Goal: Task Accomplishment & Management: Use online tool/utility

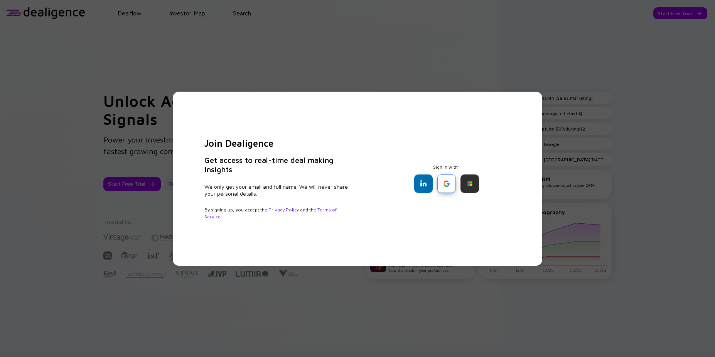
click at [450, 186] on div at bounding box center [446, 184] width 19 height 19
click at [444, 182] on div at bounding box center [446, 184] width 19 height 19
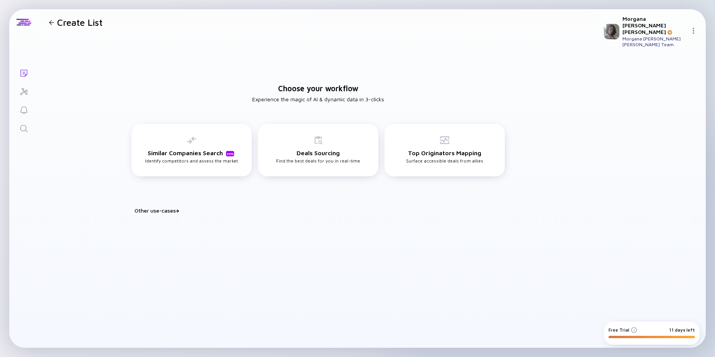
click at [173, 210] on div "Other use-cases" at bounding box center [323, 210] width 376 height 7
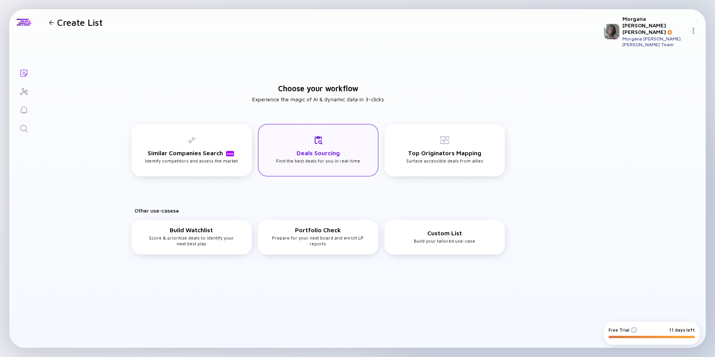
click at [301, 144] on div "Deals Sourcing Find the best deals for you in real-time" at bounding box center [318, 150] width 84 height 28
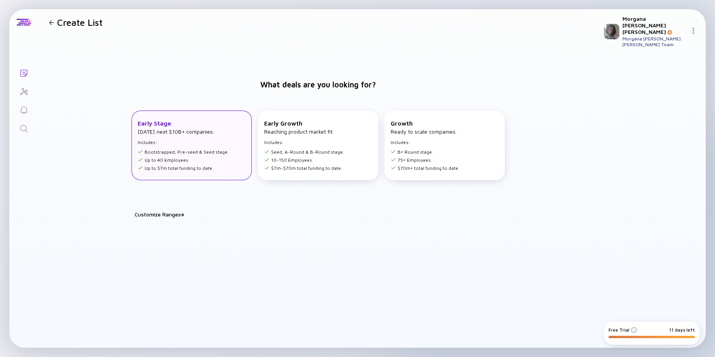
click at [197, 128] on div "Early Stage [DATE] next $10B+ companies. Includes: Bootstrapped, Pre-seed & See…" at bounding box center [183, 145] width 91 height 51
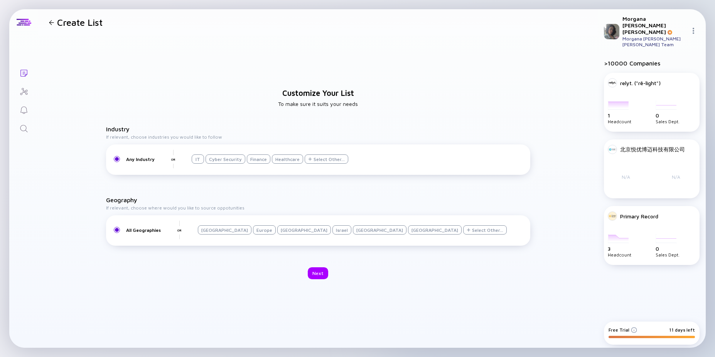
click at [53, 21] on div at bounding box center [51, 22] width 5 height 5
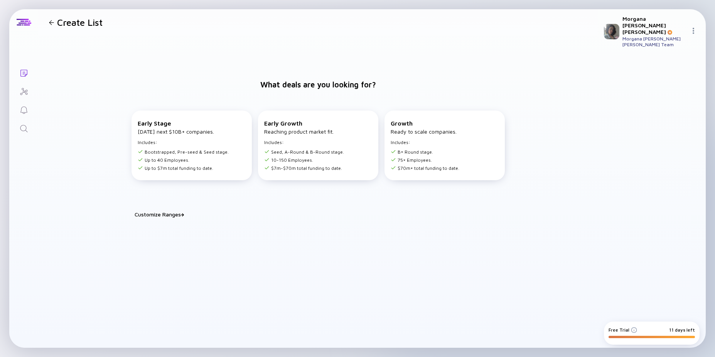
click at [52, 22] on div at bounding box center [51, 22] width 5 height 5
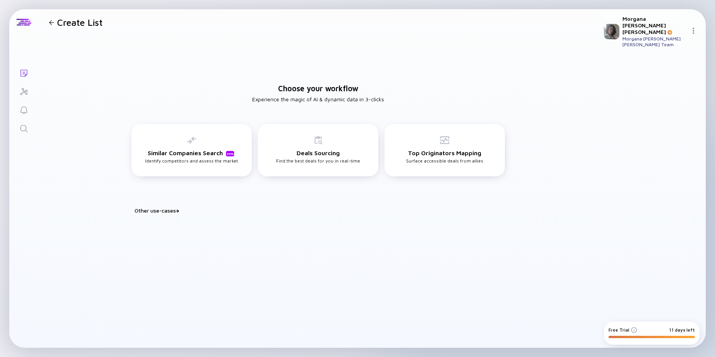
click at [52, 22] on div at bounding box center [51, 22] width 5 height 5
click at [52, 21] on div at bounding box center [51, 22] width 5 height 5
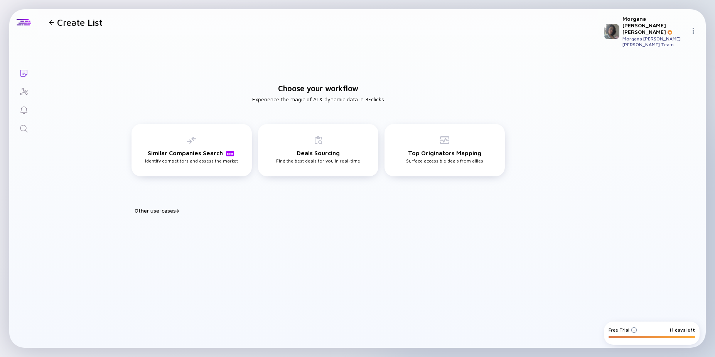
click at [52, 21] on div at bounding box center [51, 22] width 5 height 5
click at [20, 21] on div at bounding box center [24, 22] width 15 height 7
click at [21, 21] on div at bounding box center [24, 22] width 15 height 7
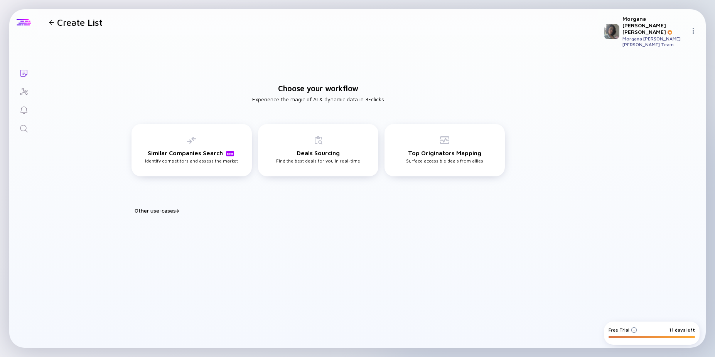
click at [21, 21] on div at bounding box center [24, 22] width 15 height 7
click at [436, 279] on div "Choose your workflow Experience the magic of AI & dynamic data in 3-clicks Simi…" at bounding box center [317, 191] width 559 height 313
